Goal: Feedback & Contribution: Contribute content

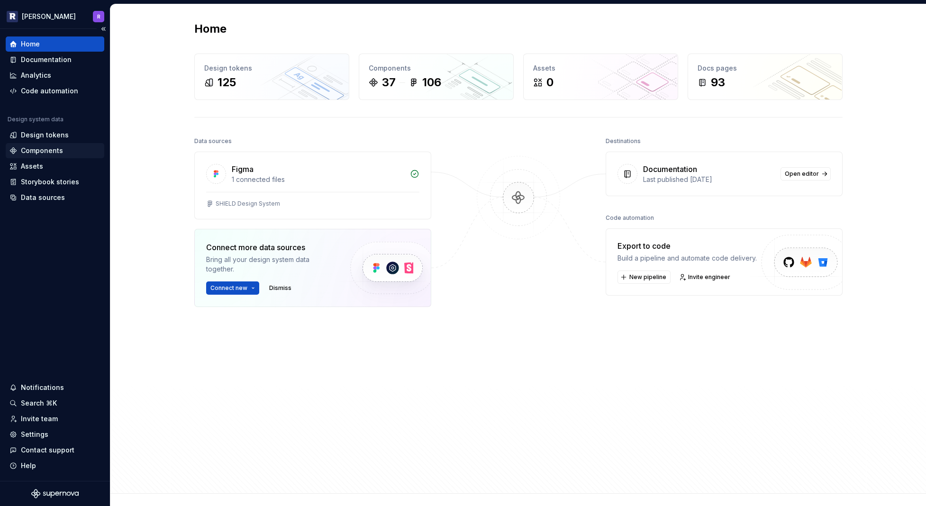
click at [38, 151] on div "Components" at bounding box center [42, 150] width 42 height 9
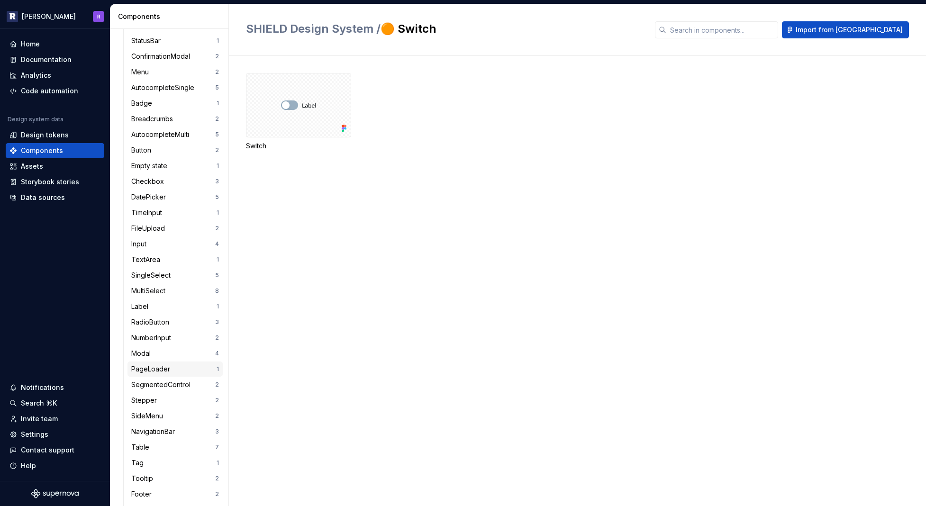
scroll to position [247, 0]
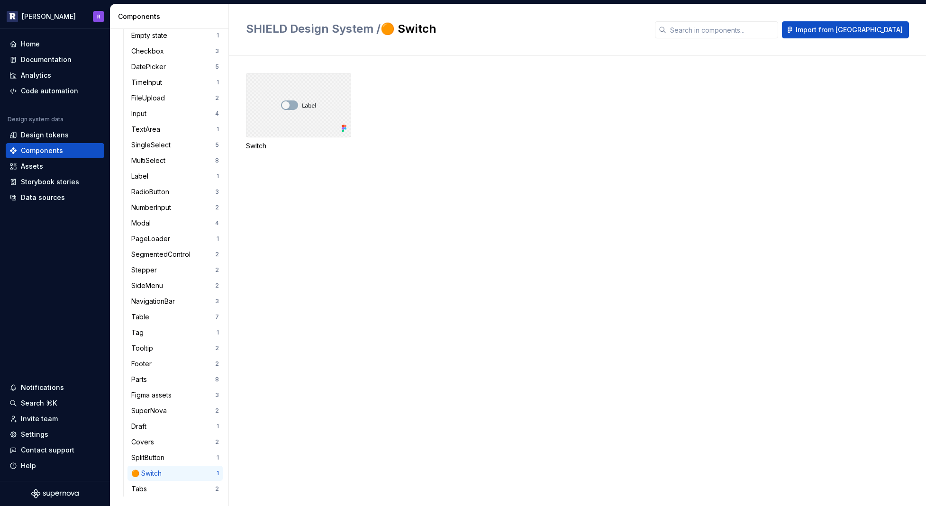
click at [278, 115] on div at bounding box center [298, 105] width 105 height 64
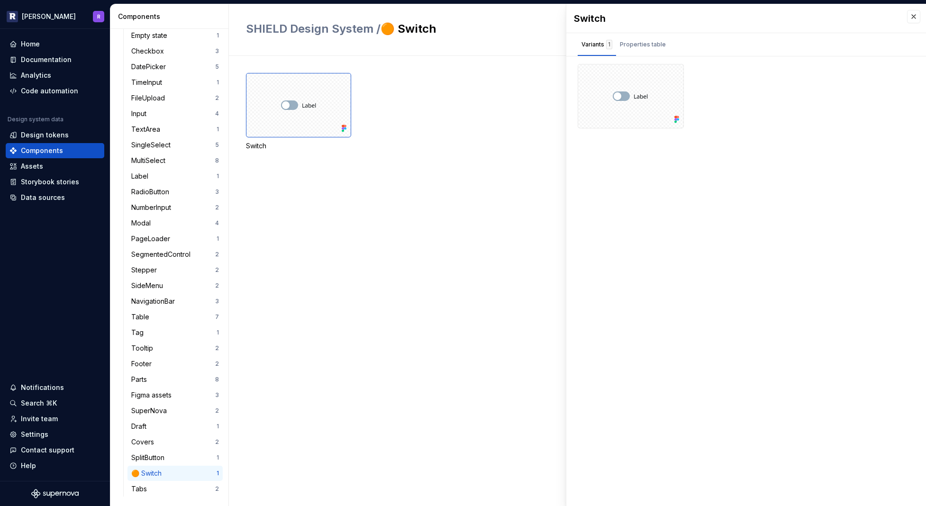
click at [460, 153] on div "Switch" at bounding box center [586, 123] width 680 height 100
click at [50, 57] on div "Documentation" at bounding box center [46, 59] width 51 height 9
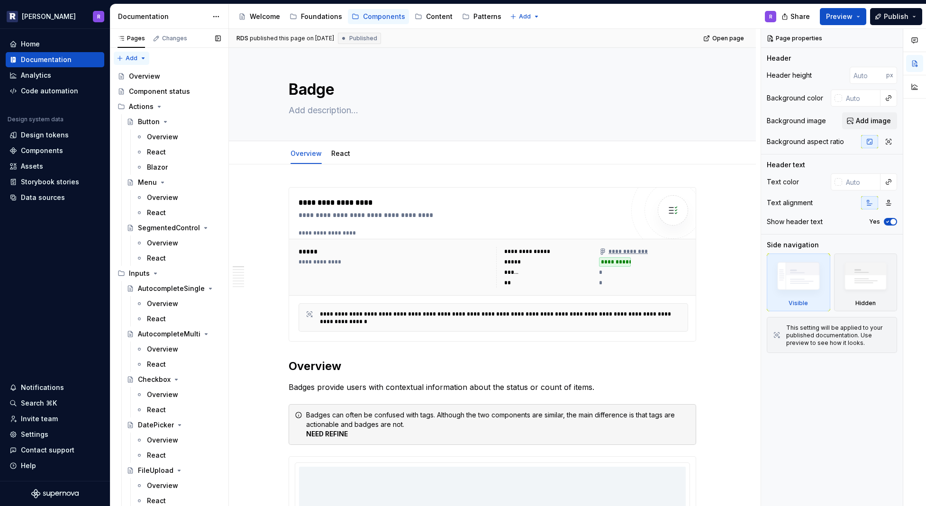
click at [134, 57] on div "Pages Changes Add Accessibility guide for tree Page tree. Navigate the tree wit…" at bounding box center [169, 269] width 118 height 481
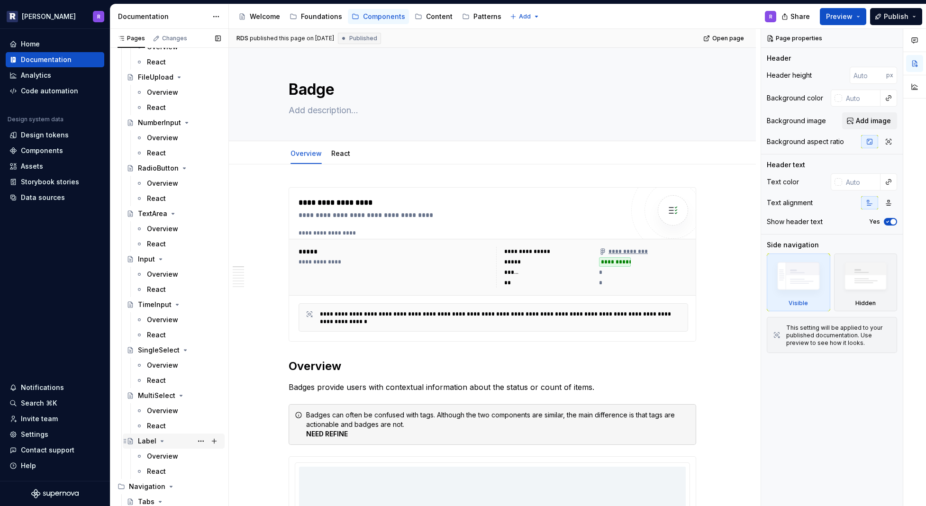
scroll to position [393, 0]
click at [157, 456] on div "Overview" at bounding box center [162, 456] width 31 height 9
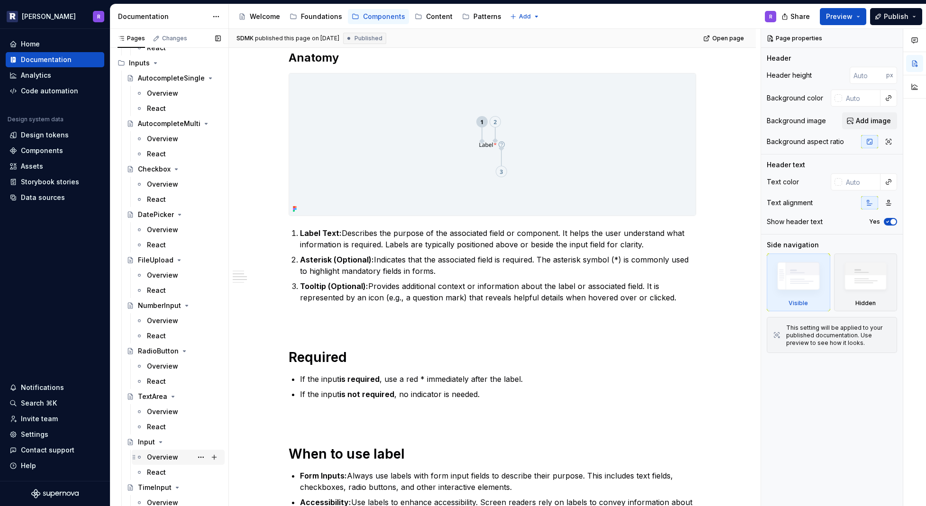
scroll to position [108, 0]
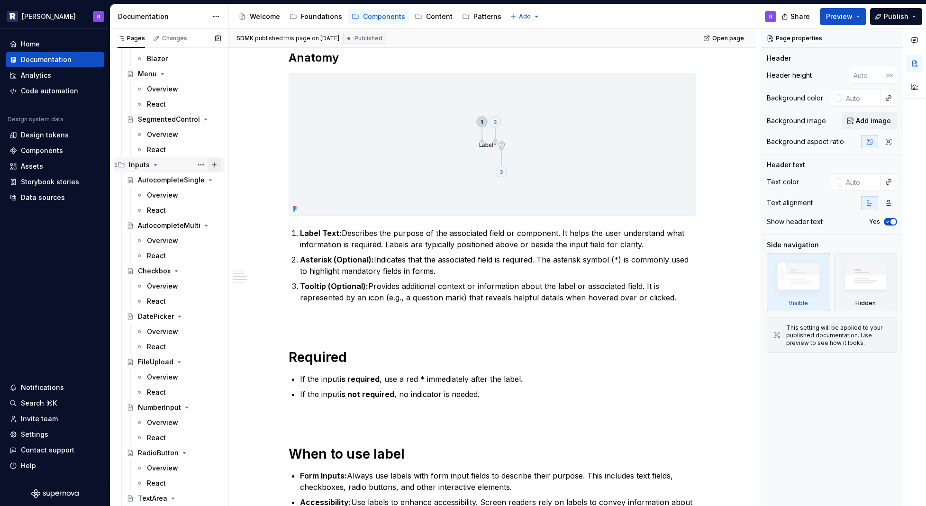
click at [210, 164] on button "Page tree" at bounding box center [213, 164] width 13 height 13
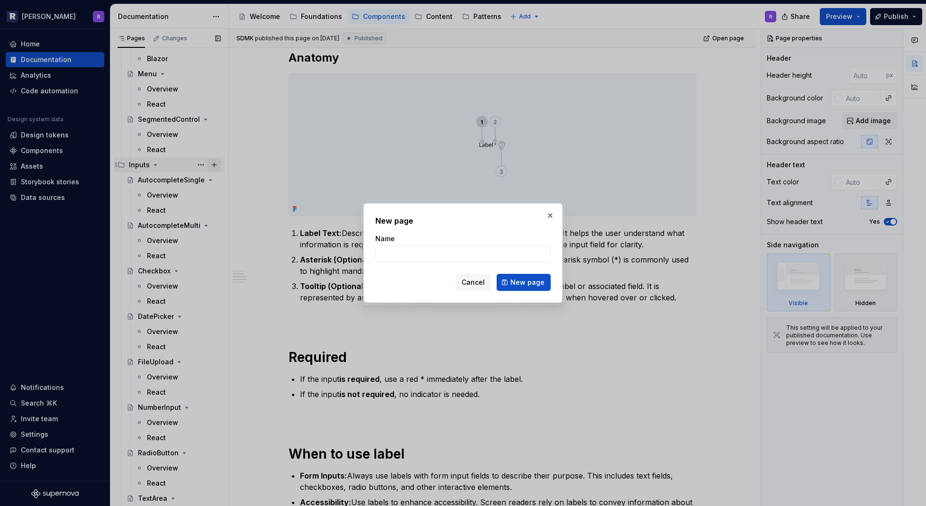
type textarea "*"
type input "Switch"
click button "New page" at bounding box center [523, 282] width 54 height 17
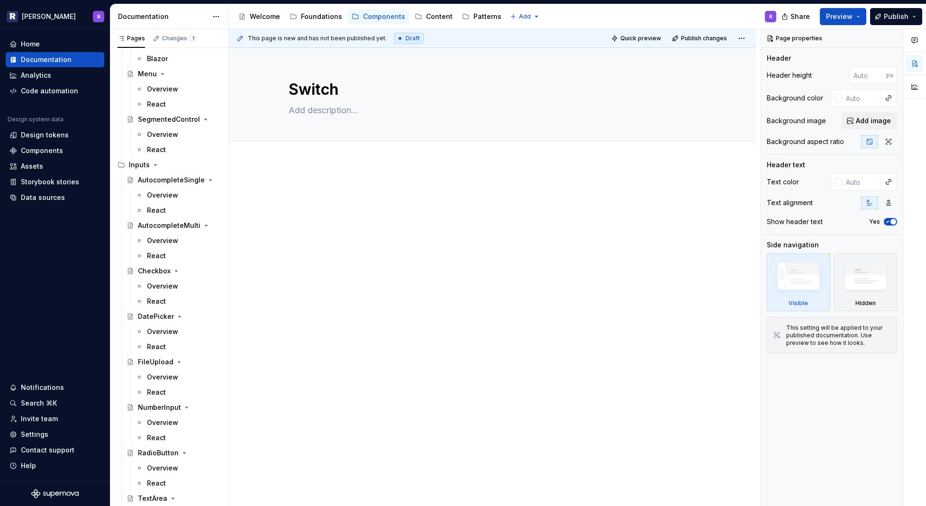
click at [321, 195] on p at bounding box center [492, 190] width 407 height 11
paste div
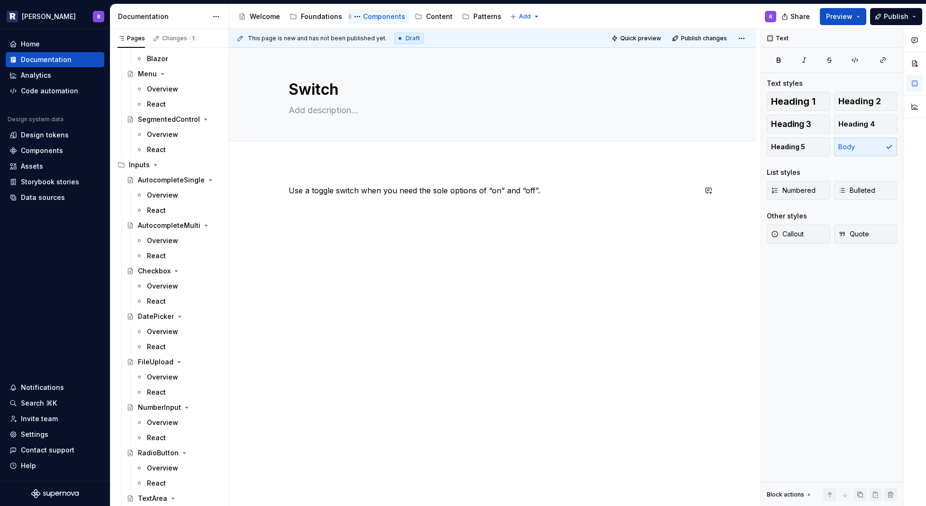
type textarea "*"
click at [371, 203] on p "Switch is a form control for toggling between boolean states. Use a switch when…" at bounding box center [492, 196] width 407 height 23
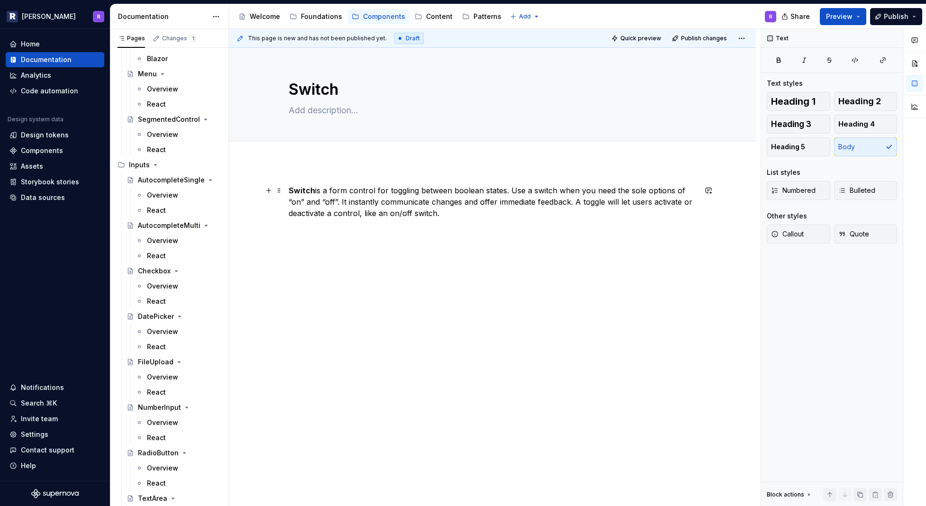
click at [593, 201] on p "Switch is a form control for toggling between boolean states. Use a switch when…" at bounding box center [492, 202] width 407 height 34
drag, startPoint x: 440, startPoint y: 213, endPoint x: 471, endPoint y: 253, distance: 51.6
click at [440, 213] on p "Switch is a form control for toggling between boolean states. Use a switch when…" at bounding box center [492, 207] width 407 height 45
click at [888, 14] on span "Publish" at bounding box center [896, 16] width 25 height 9
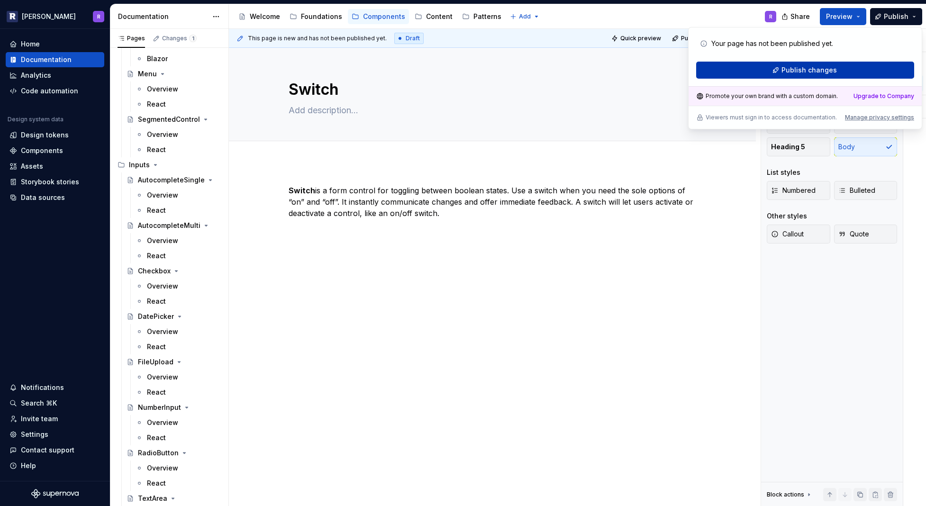
click at [815, 69] on span "Publish changes" at bounding box center [808, 69] width 55 height 9
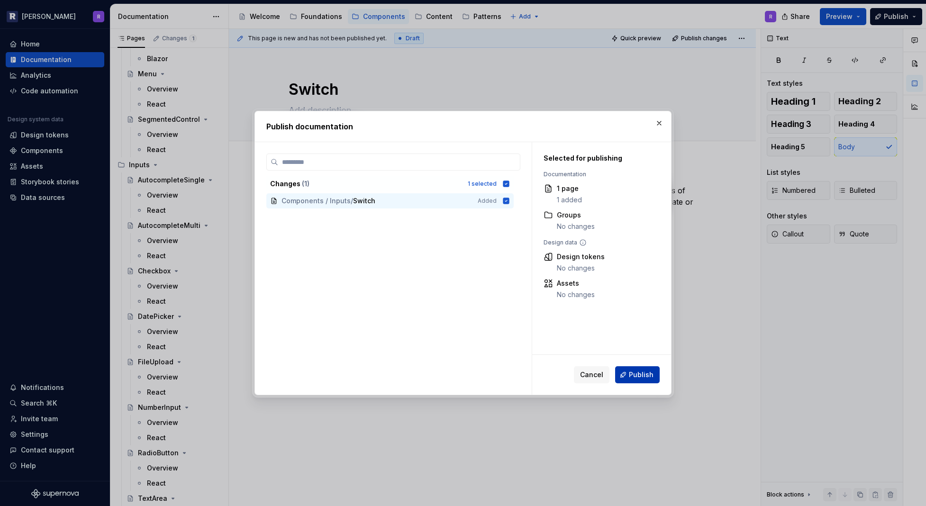
click at [646, 377] on span "Publish" at bounding box center [641, 374] width 25 height 9
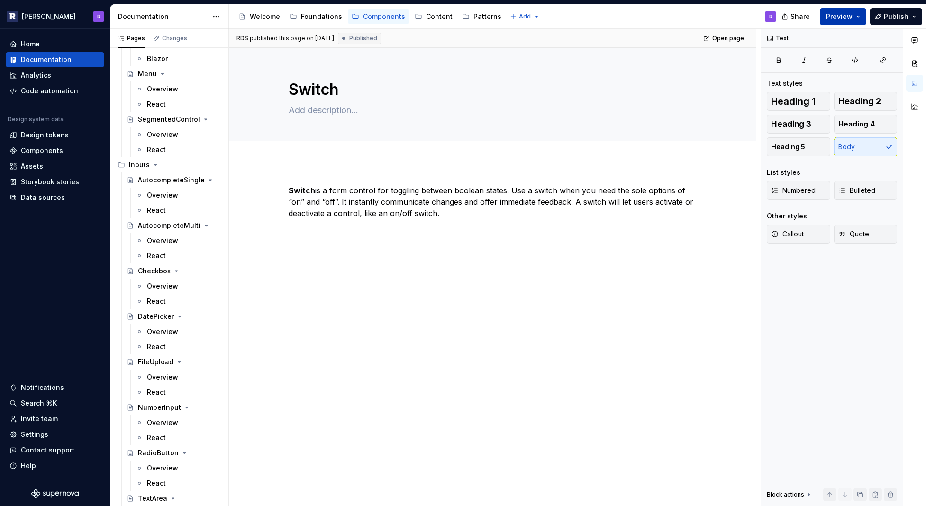
click at [844, 14] on span "Preview" at bounding box center [839, 16] width 27 height 9
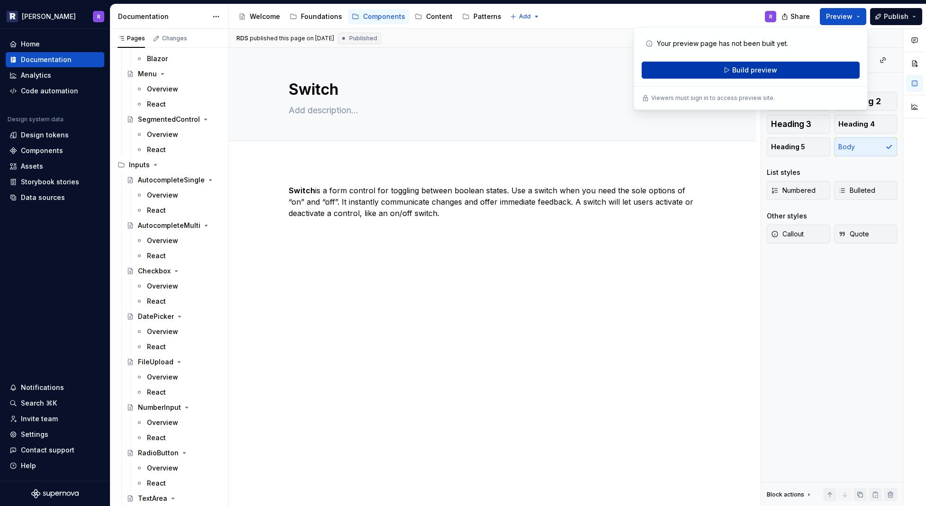
click at [777, 68] on button "Build preview" at bounding box center [750, 70] width 218 height 17
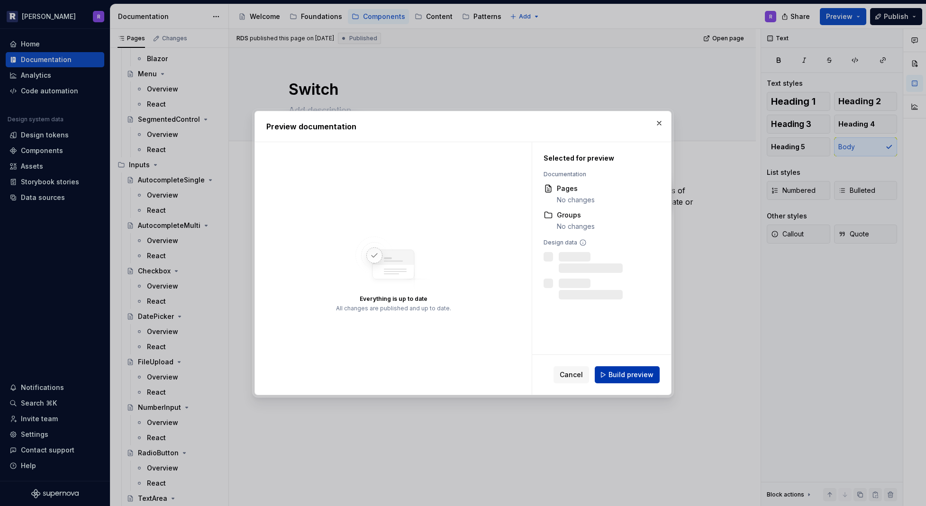
click at [622, 377] on span "Build preview" at bounding box center [630, 374] width 45 height 9
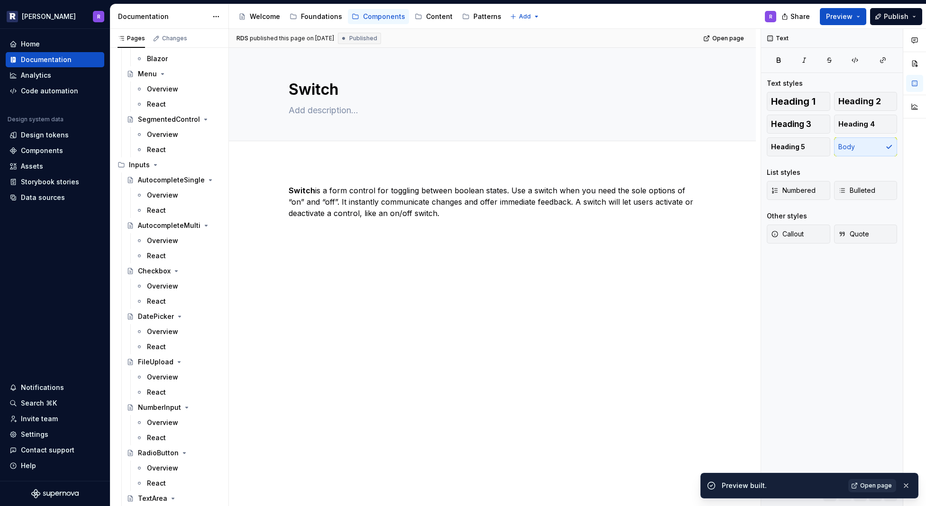
click at [875, 491] on link "Open page" at bounding box center [872, 485] width 48 height 13
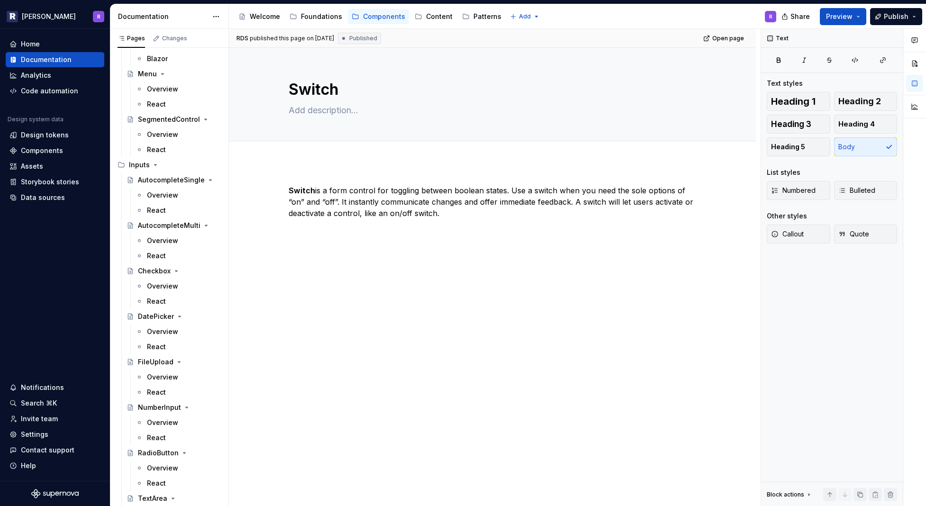
type textarea "*"
